Goal: Information Seeking & Learning: Learn about a topic

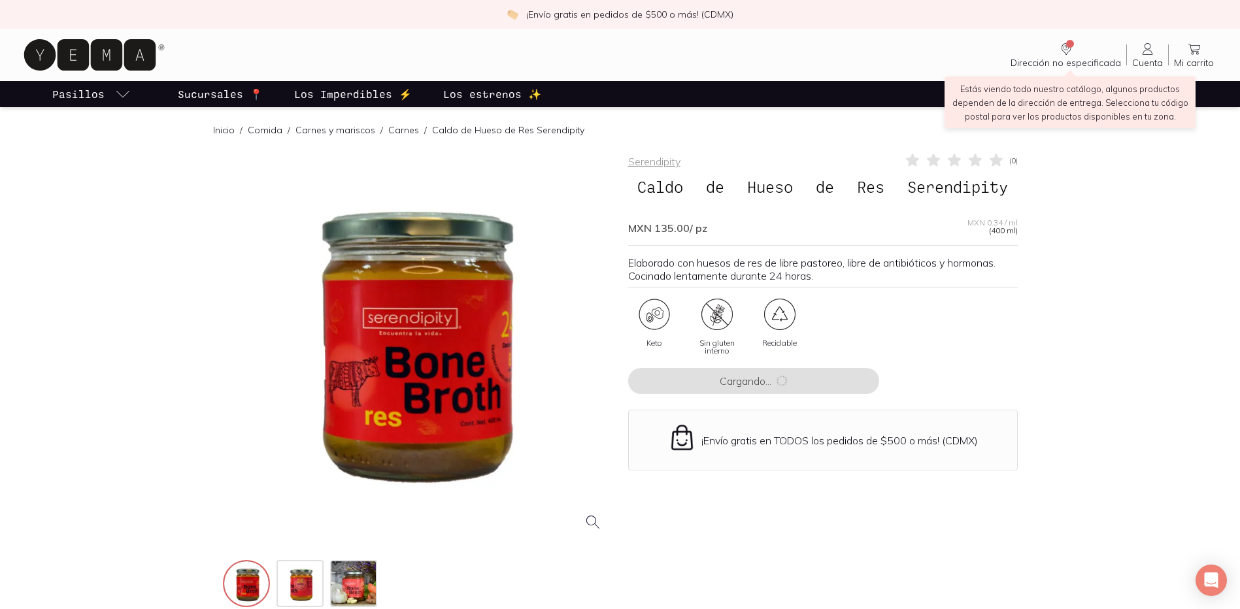
click at [1072, 54] on icon "Dirección no especificada" at bounding box center [1066, 49] width 16 height 16
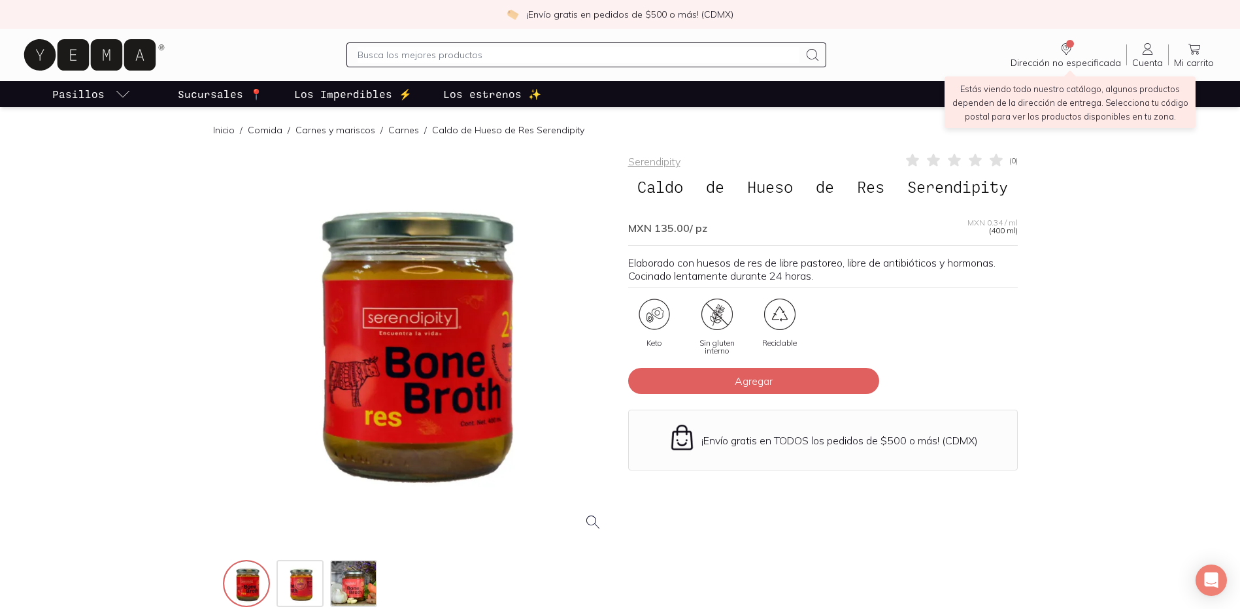
click at [1074, 49] on icon "Dirección no especificada" at bounding box center [1066, 49] width 16 height 16
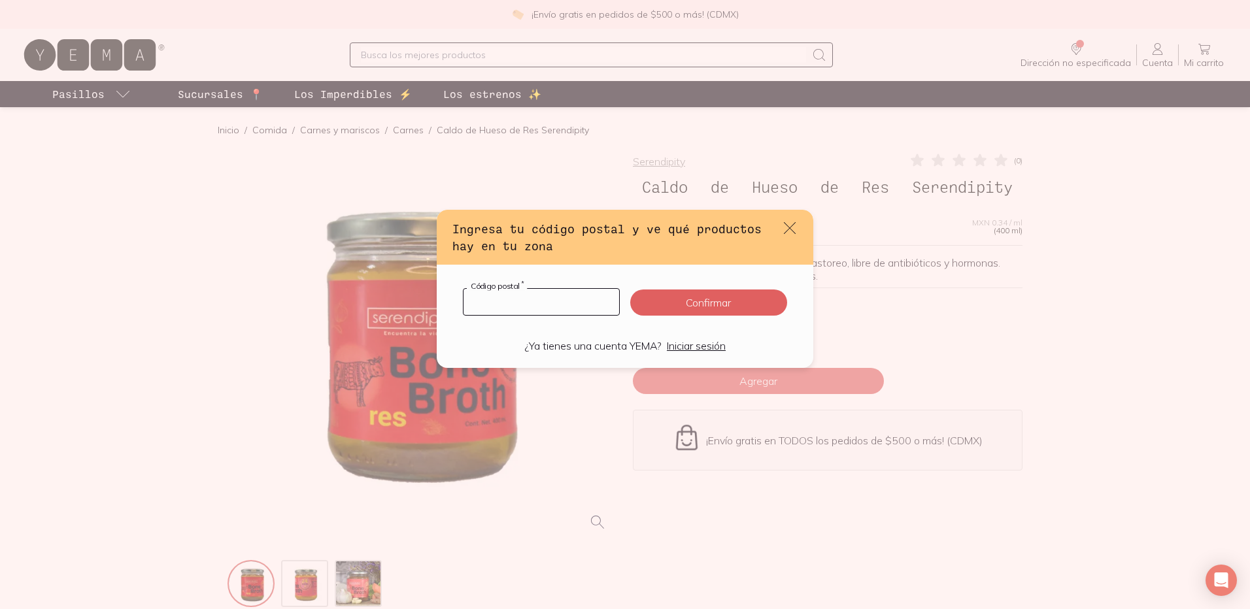
click at [534, 303] on input "default" at bounding box center [541, 302] width 156 height 26
type input "06500"
click button "Confirmar" at bounding box center [708, 303] width 157 height 26
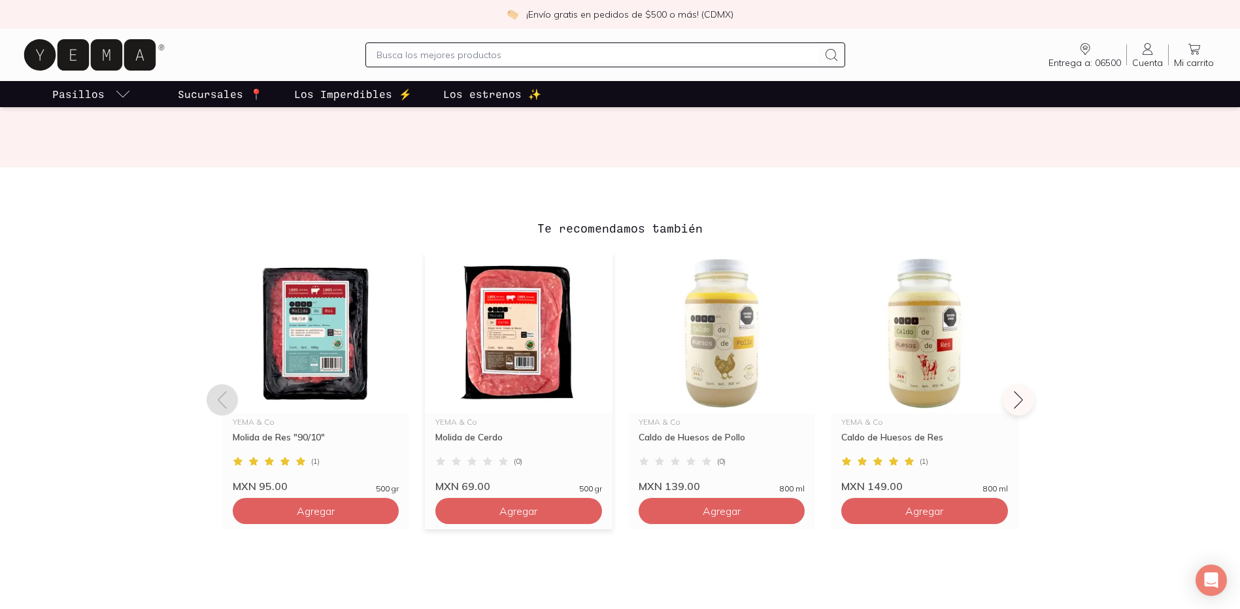
scroll to position [915, 0]
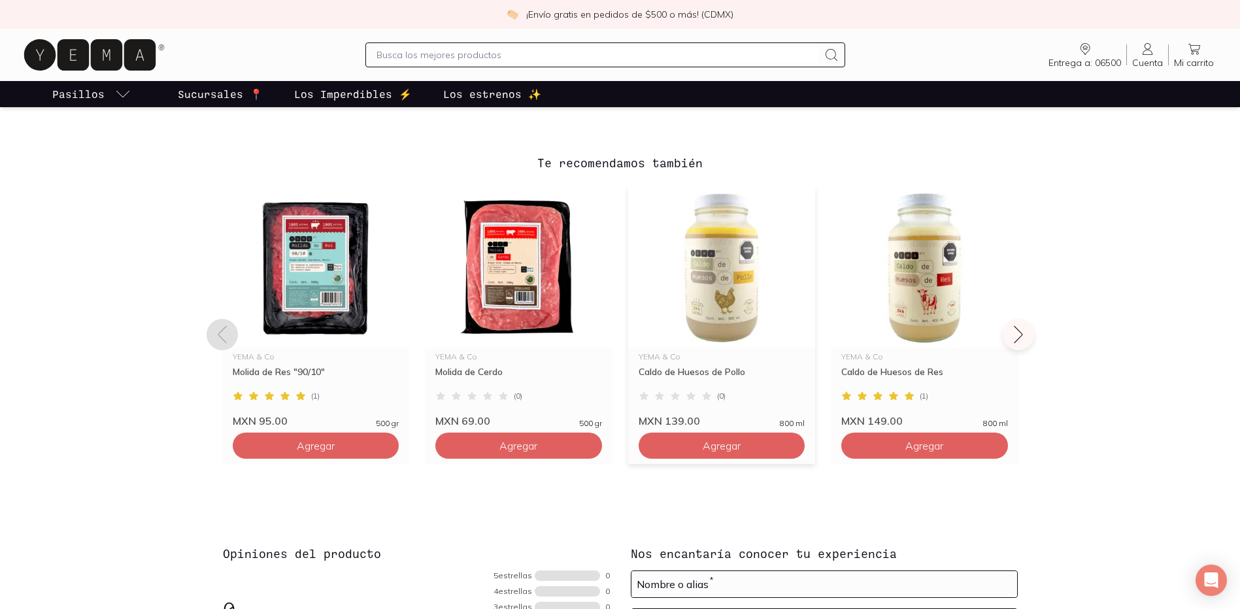
click at [736, 309] on img at bounding box center [722, 267] width 188 height 161
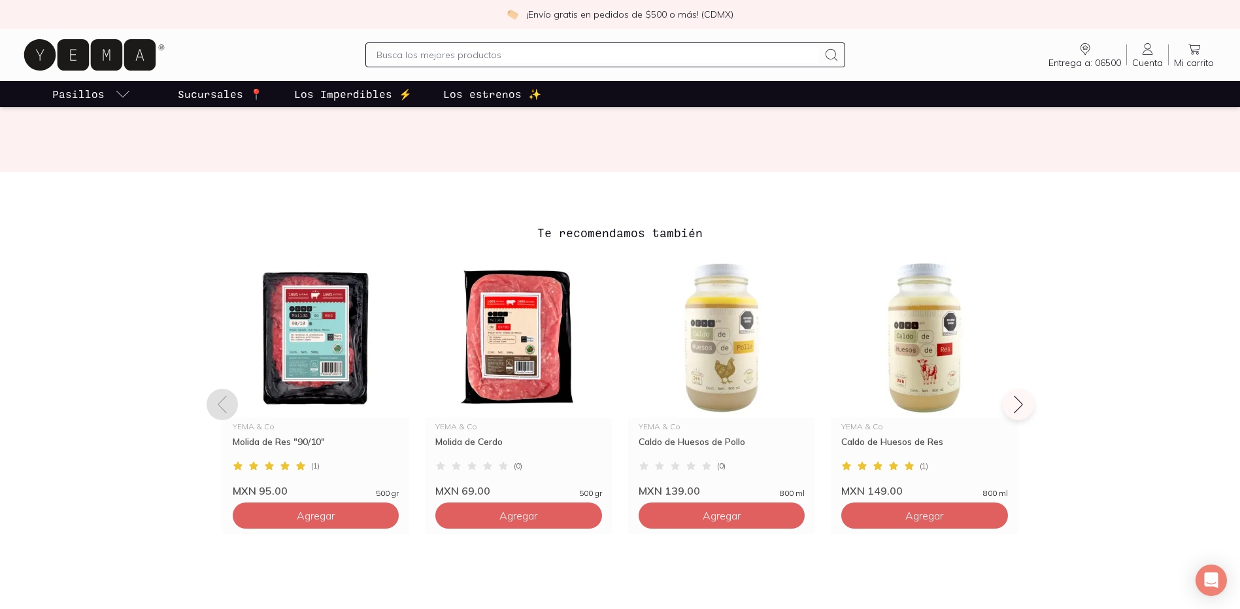
scroll to position [850, 0]
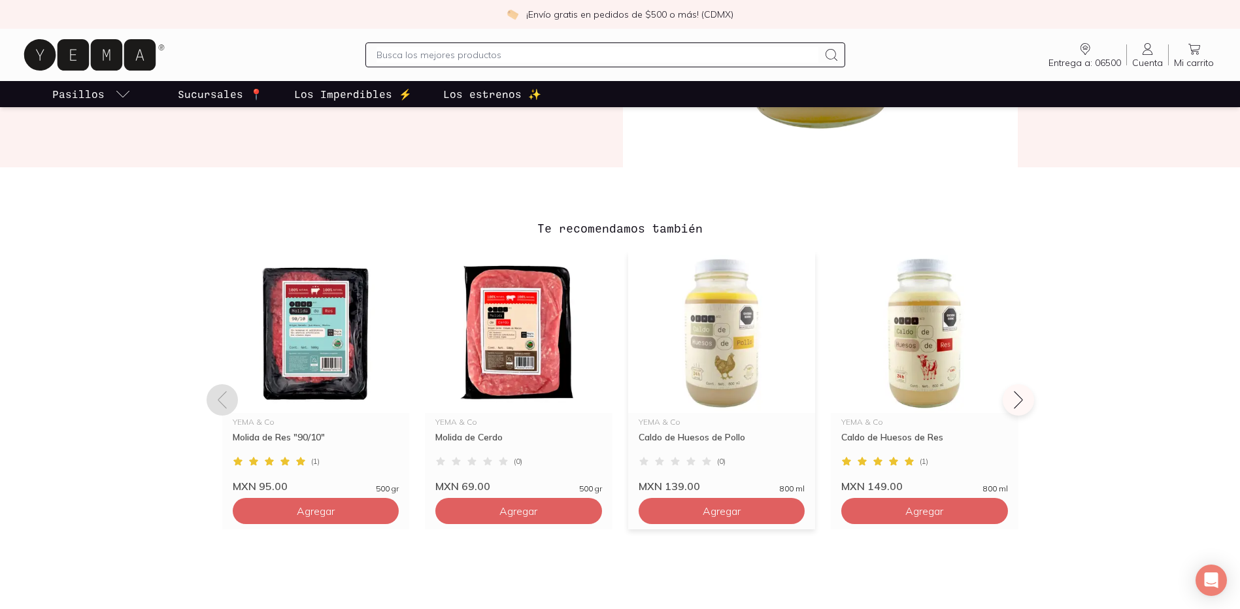
click at [741, 355] on img at bounding box center [722, 332] width 188 height 161
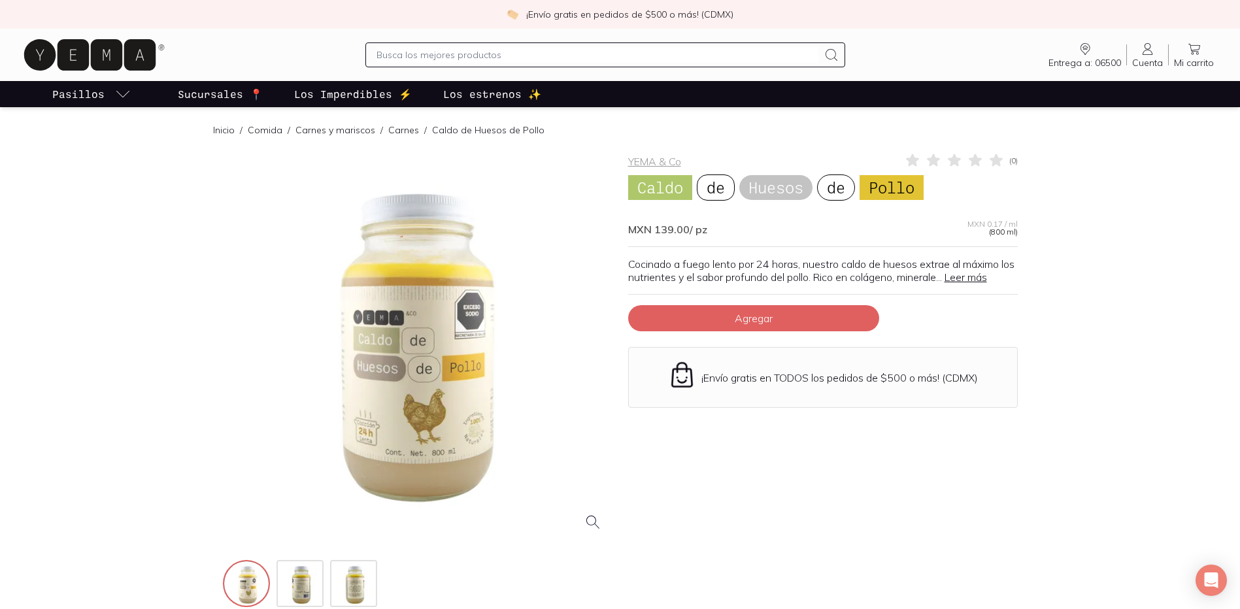
click at [986, 278] on link "Leer más" at bounding box center [965, 277] width 42 height 13
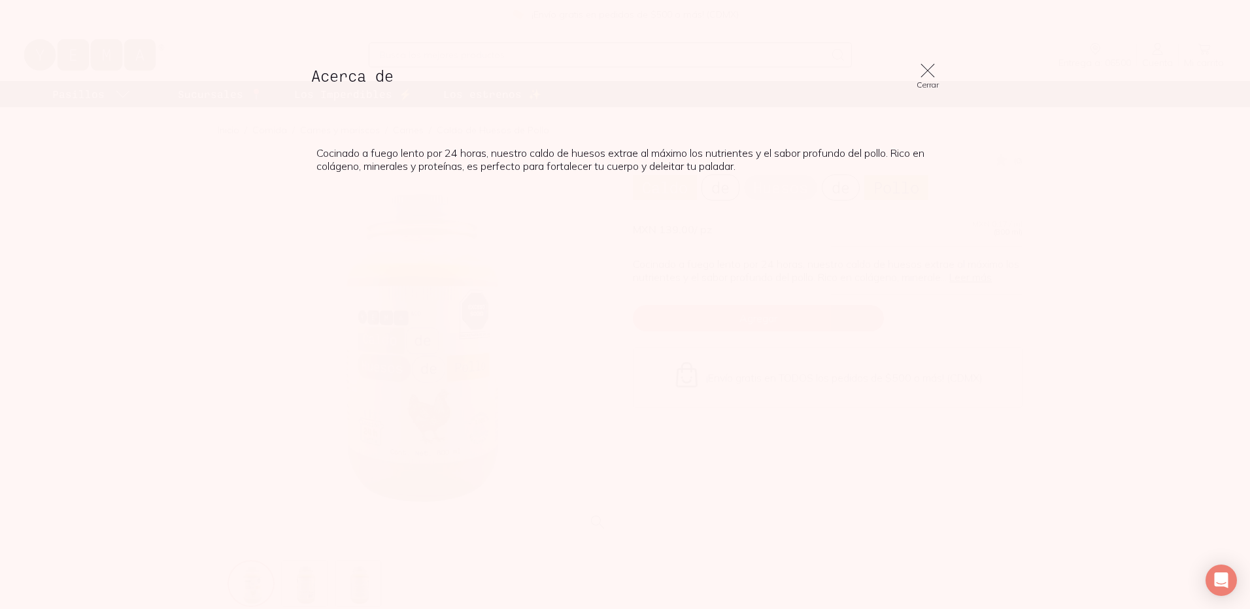
click at [928, 71] on icon at bounding box center [927, 70] width 18 height 18
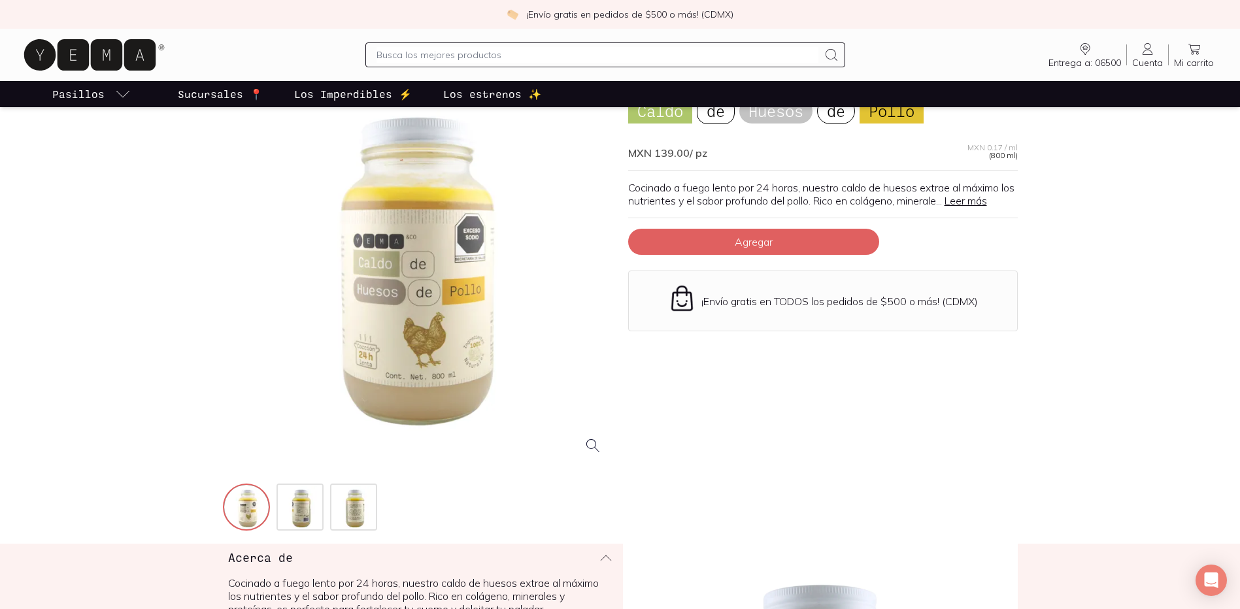
scroll to position [327, 0]
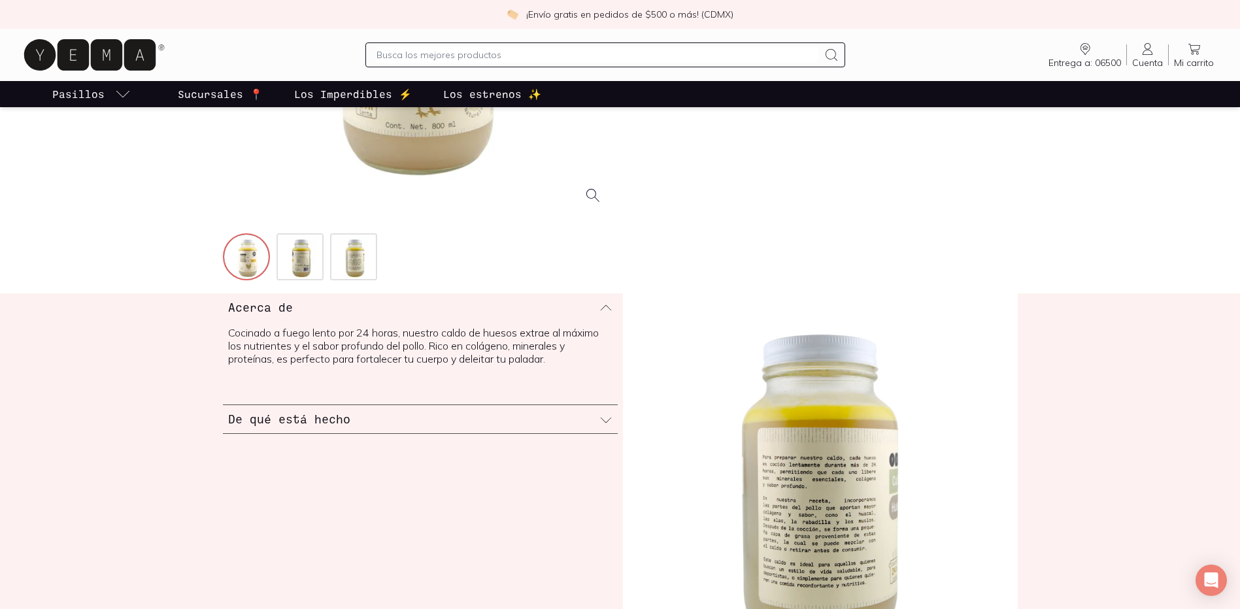
click at [317, 411] on h3 "De qué está hecho" at bounding box center [289, 418] width 122 height 17
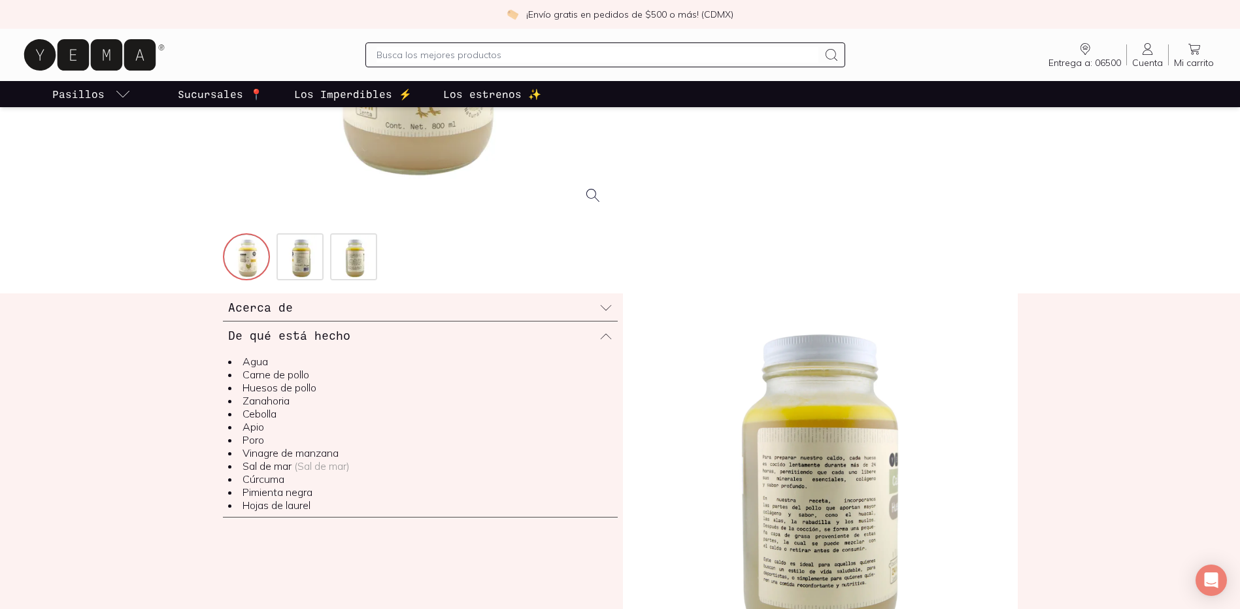
click at [296, 339] on h3 "De qué está hecho" at bounding box center [289, 335] width 122 height 17
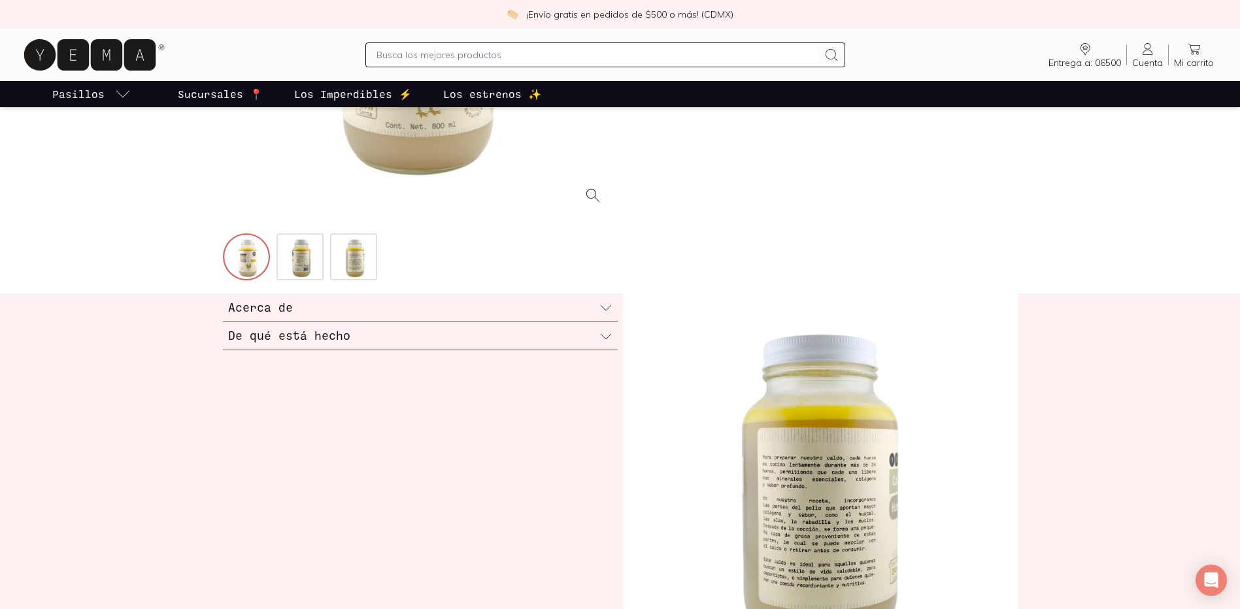
click at [276, 309] on h3 "Acerca de" at bounding box center [260, 307] width 65 height 17
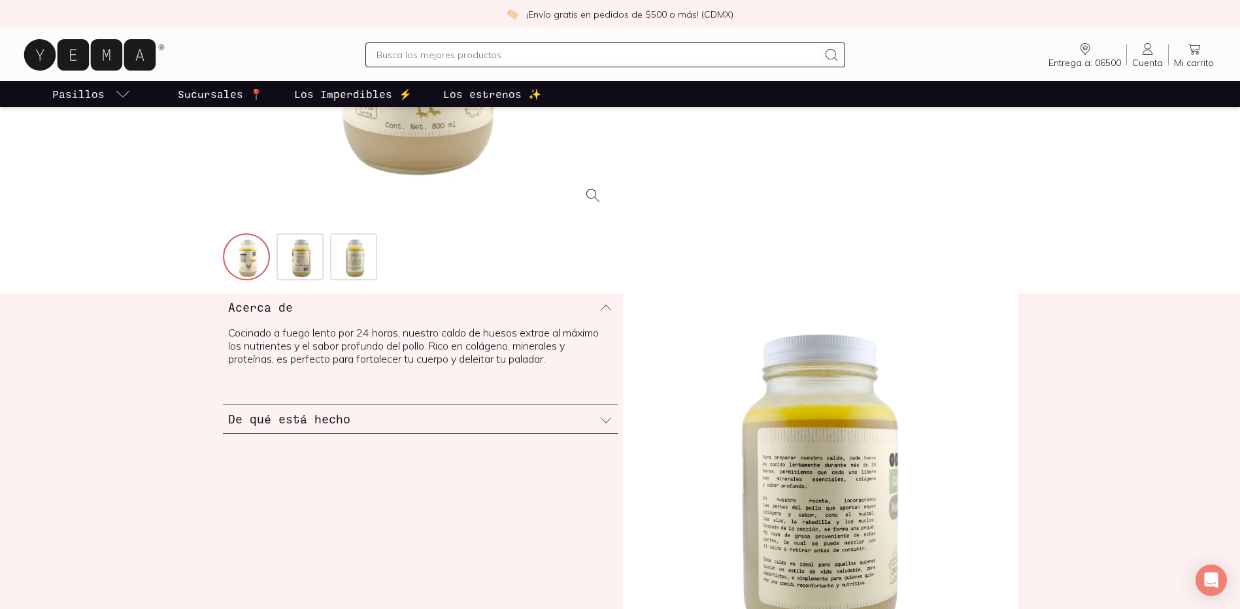
click at [276, 309] on h3 "Acerca de" at bounding box center [260, 307] width 65 height 17
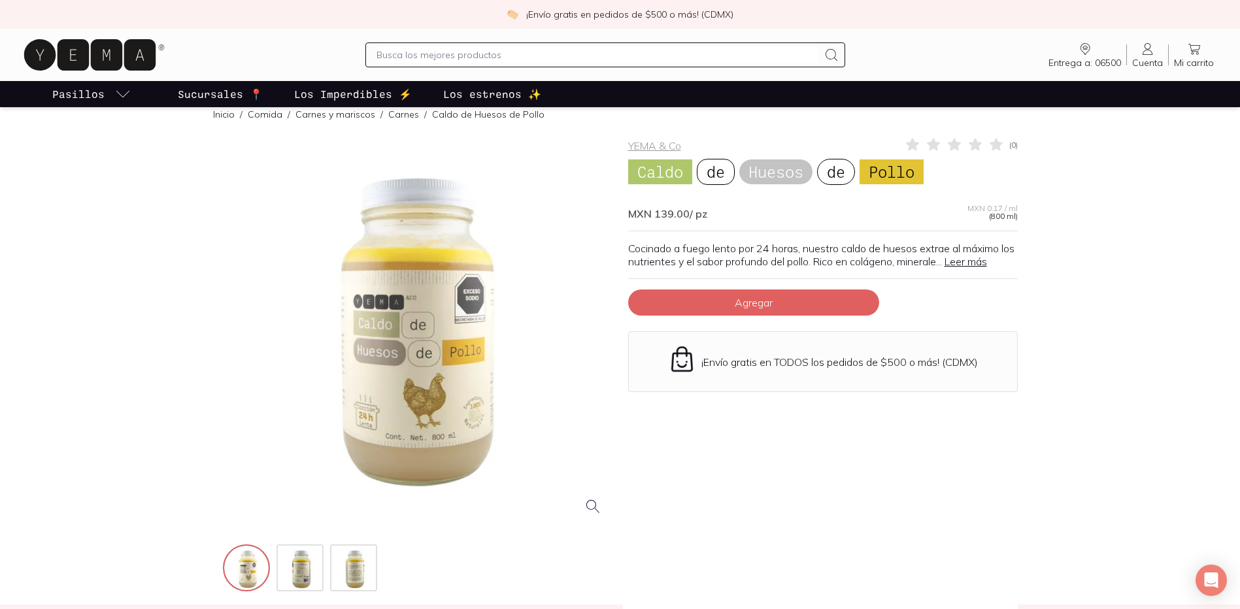
scroll to position [0, 0]
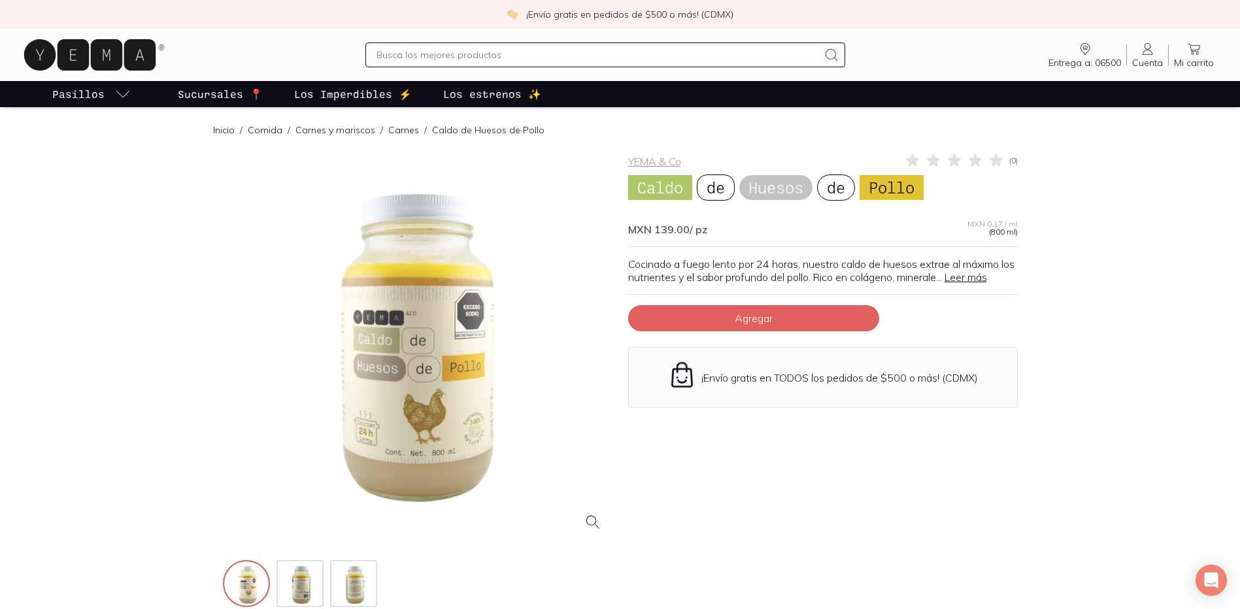
click at [450, 133] on p "Caldo de Huesos de Pollo" at bounding box center [488, 130] width 112 height 13
click at [455, 128] on p "Caldo de Huesos de Pollo" at bounding box center [488, 130] width 112 height 13
click at [440, 50] on input "text" at bounding box center [596, 55] width 441 height 16
type input "caldo de huesos"
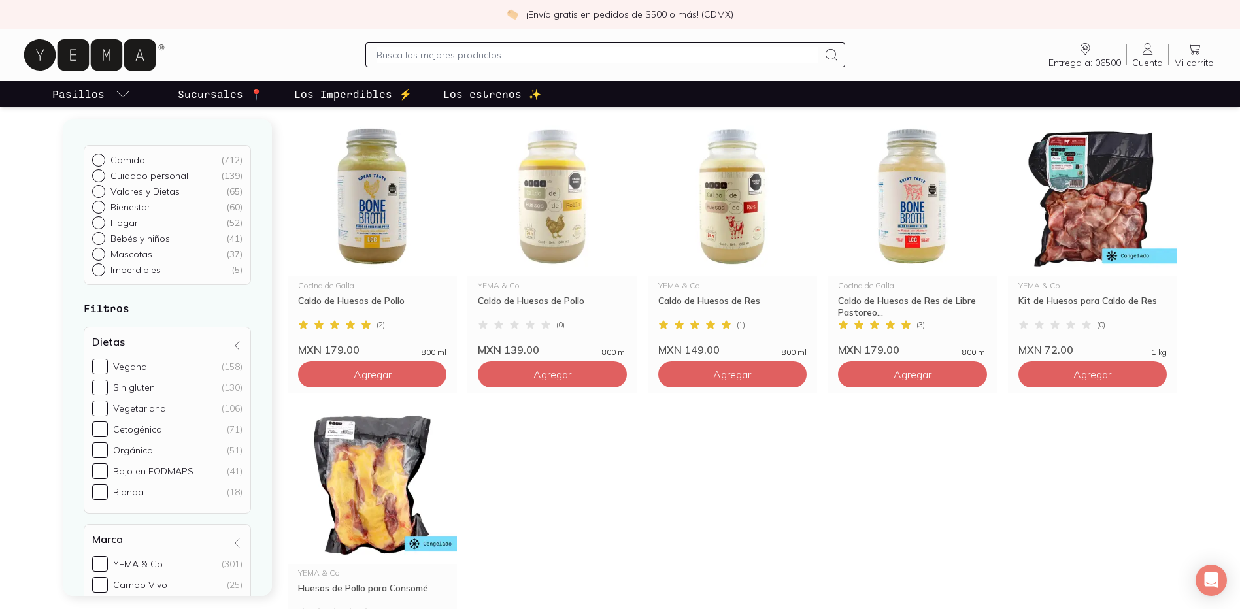
scroll to position [131, 0]
